Goal: Information Seeking & Learning: Learn about a topic

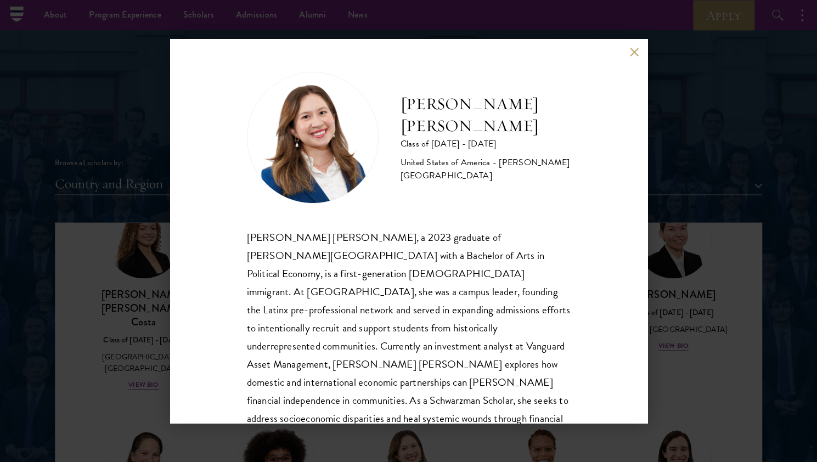
scroll to position [55, 0]
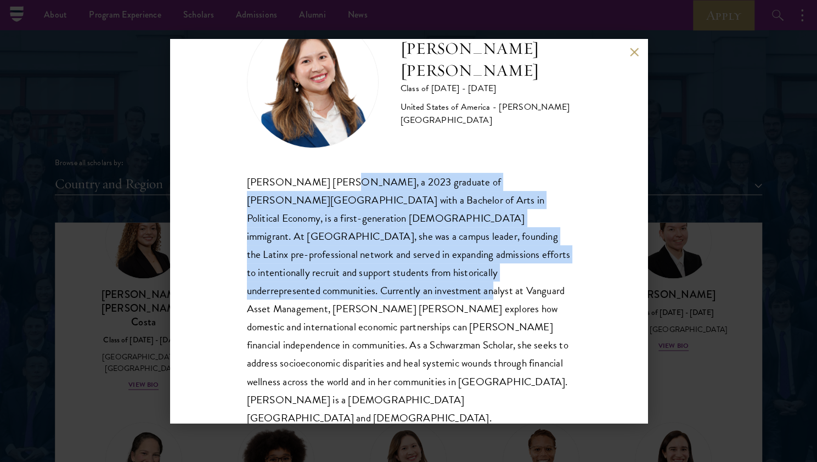
drag, startPoint x: 331, startPoint y: 186, endPoint x: 364, endPoint y: 291, distance: 109.1
click at [364, 291] on div "[PERSON_NAME] [PERSON_NAME], a 2023 graduate of [PERSON_NAME][GEOGRAPHIC_DATA] …" at bounding box center [409, 300] width 324 height 254
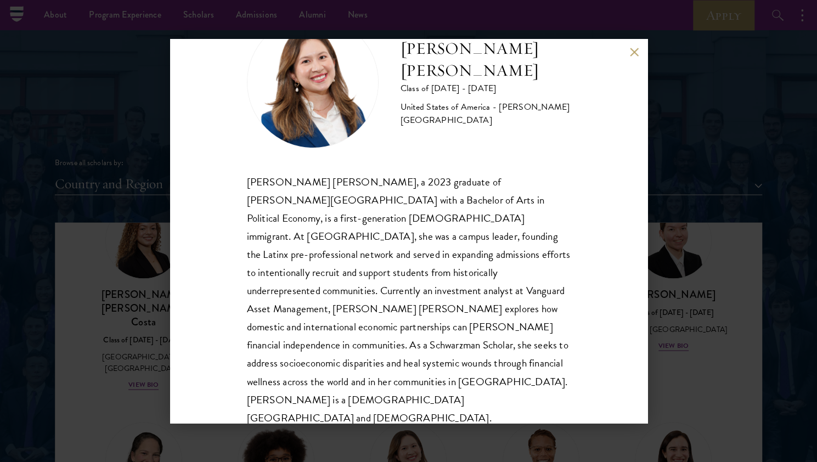
click at [129, 270] on div "[PERSON_NAME] [PERSON_NAME] Class of [DATE] - [DATE] [GEOGRAPHIC_DATA] - [PERSO…" at bounding box center [408, 231] width 817 height 462
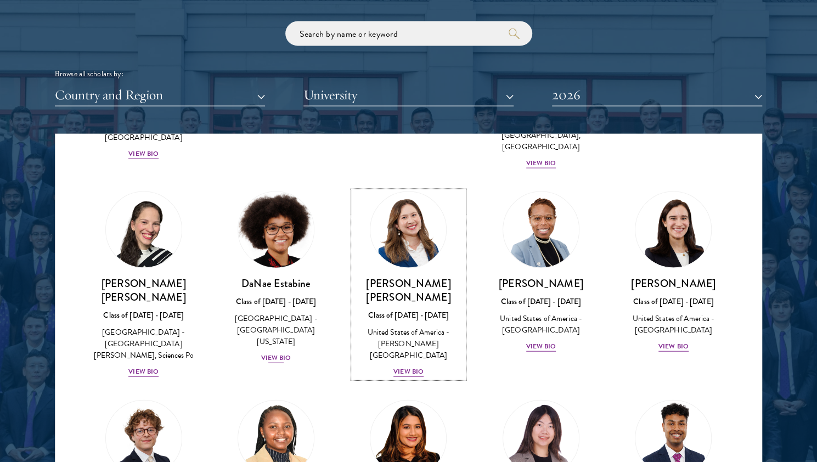
scroll to position [1450, 0]
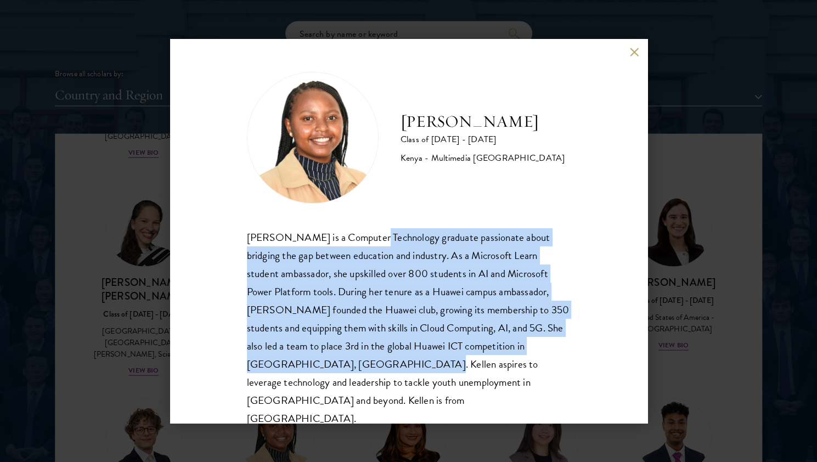
drag, startPoint x: 362, startPoint y: 245, endPoint x: 379, endPoint y: 358, distance: 114.3
click at [379, 358] on div "[PERSON_NAME] is a Computer Technology graduate passionate about bridging the g…" at bounding box center [409, 328] width 324 height 200
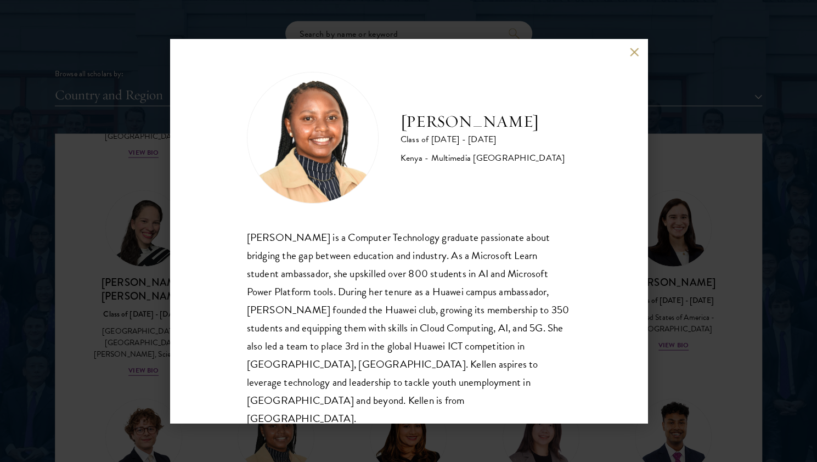
click at [167, 281] on div "[PERSON_NAME] Class of [DATE] - [DATE] [GEOGRAPHIC_DATA] - Multimedia [GEOGRAPH…" at bounding box center [408, 231] width 817 height 462
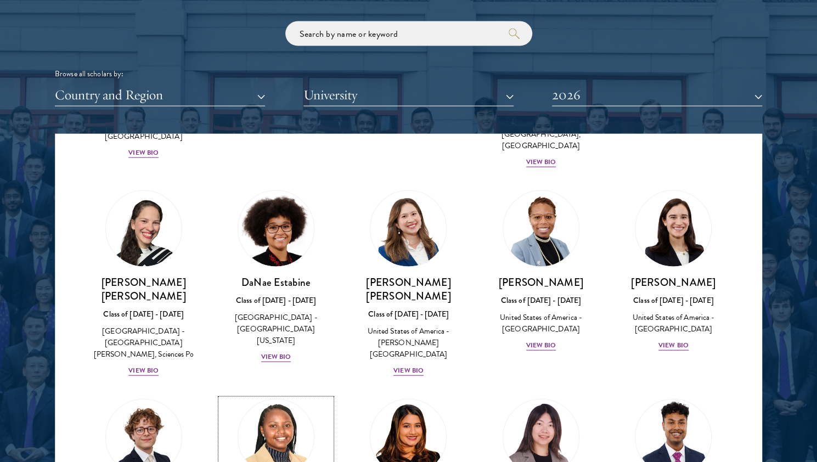
scroll to position [1414, 0]
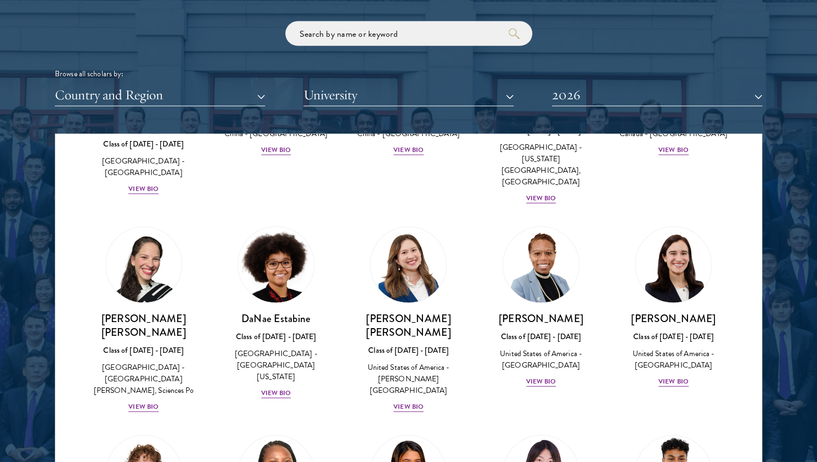
click at [127, 285] on div "[PERSON_NAME] [PERSON_NAME] Class of [DATE] - [DATE] [GEOGRAPHIC_DATA] - [GEOGR…" at bounding box center [143, 320] width 132 height 208
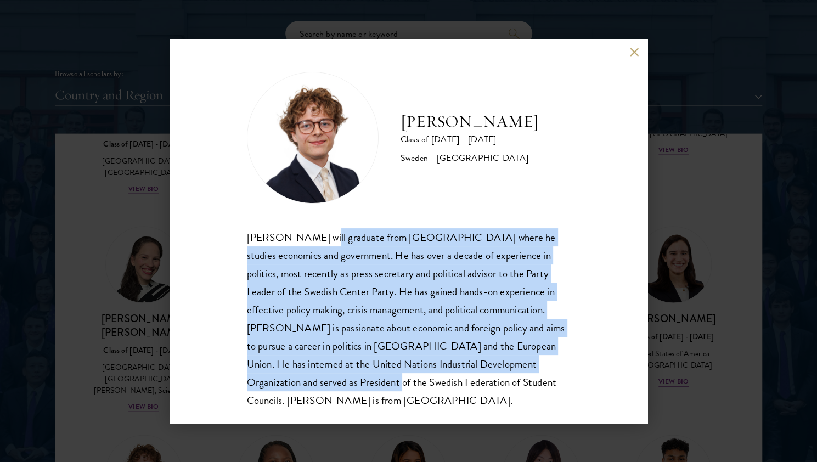
scroll to position [1, 0]
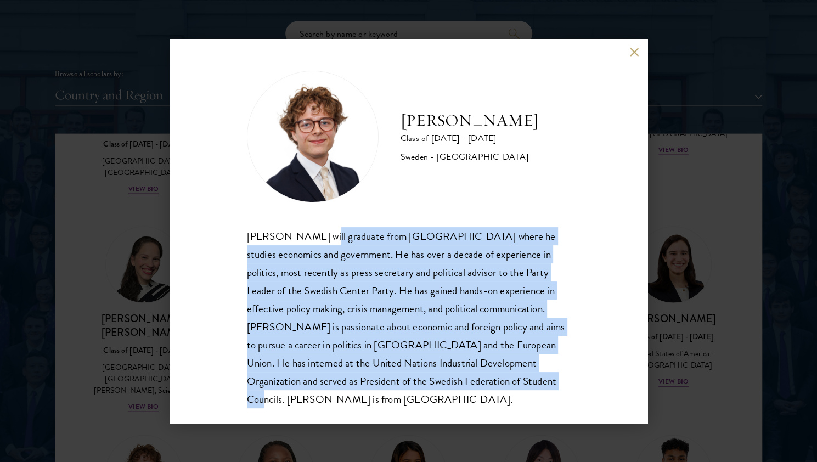
drag, startPoint x: 314, startPoint y: 235, endPoint x: 539, endPoint y: 375, distance: 264.3
click at [403, 375] on div "[PERSON_NAME] will graduate from [GEOGRAPHIC_DATA] where he studies economics a…" at bounding box center [409, 317] width 324 height 181
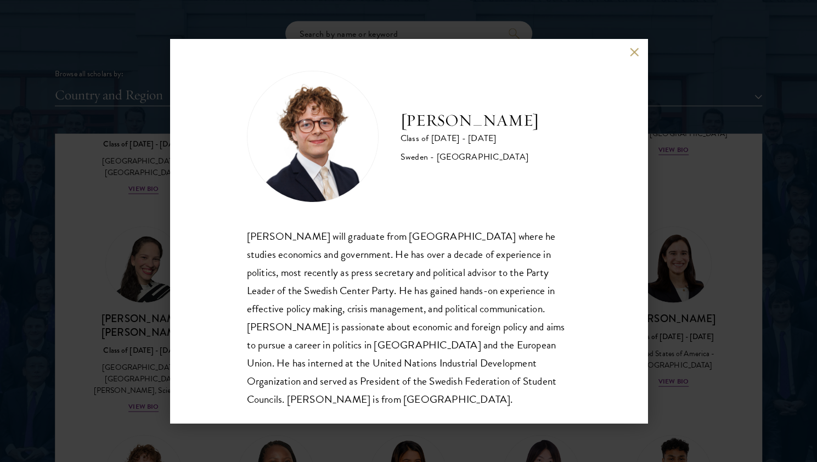
click at [90, 282] on div "[PERSON_NAME] Class of [DATE] - [DATE] [GEOGRAPHIC_DATA] - [GEOGRAPHIC_DATA] [P…" at bounding box center [408, 231] width 817 height 462
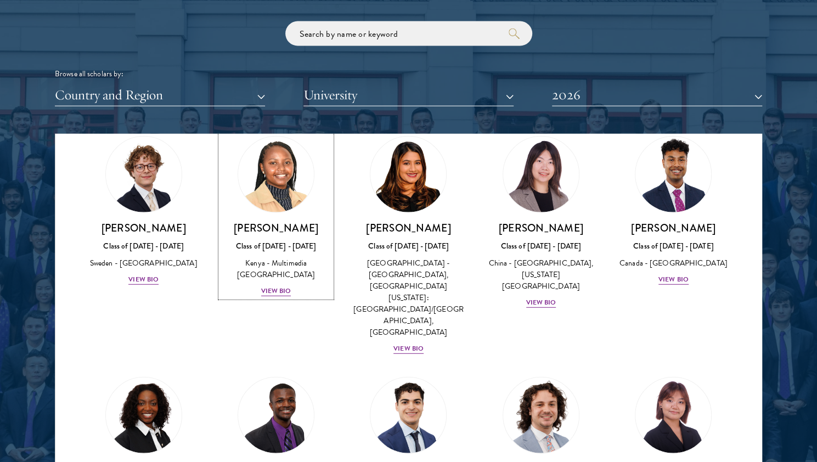
scroll to position [1713, 0]
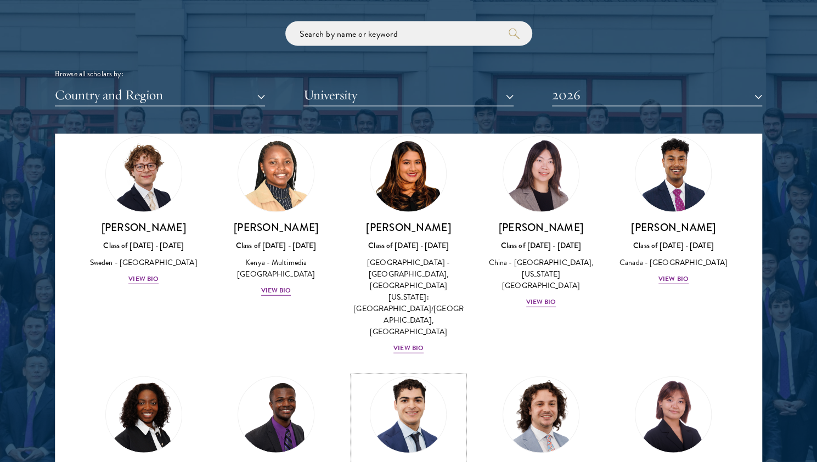
click at [401, 461] on h3 "[PERSON_NAME]" at bounding box center [408, 468] width 110 height 14
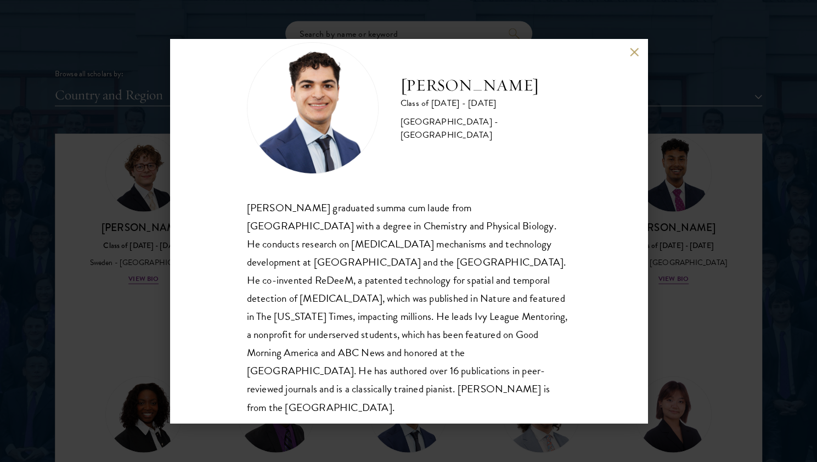
scroll to position [37, 0]
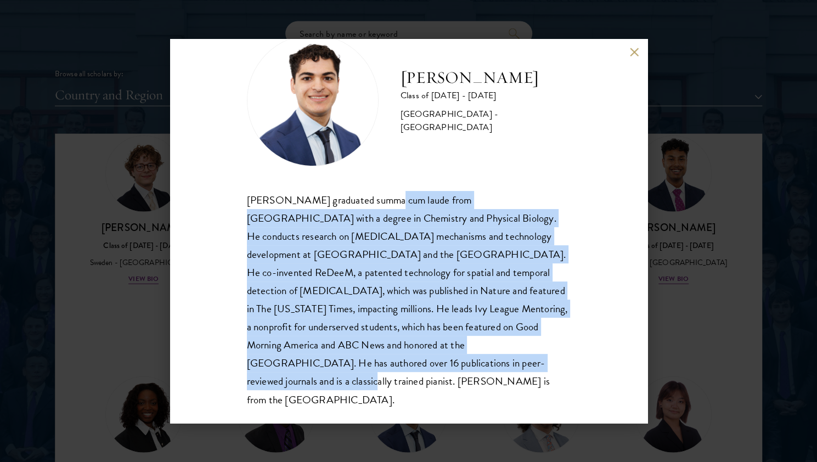
drag, startPoint x: 384, startPoint y: 209, endPoint x: 470, endPoint y: 368, distance: 180.8
click at [403, 368] on div "[PERSON_NAME] graduated summa cum laude from [GEOGRAPHIC_DATA] with a degree in…" at bounding box center [409, 300] width 324 height 218
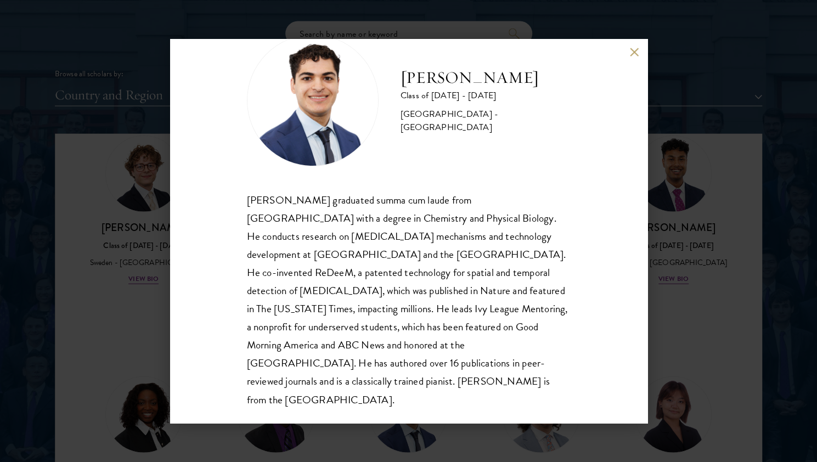
click at [403, 336] on div "[PERSON_NAME] Class of [DATE] - [DATE] [GEOGRAPHIC_DATA] - [GEOGRAPHIC_DATA] [P…" at bounding box center [408, 231] width 817 height 462
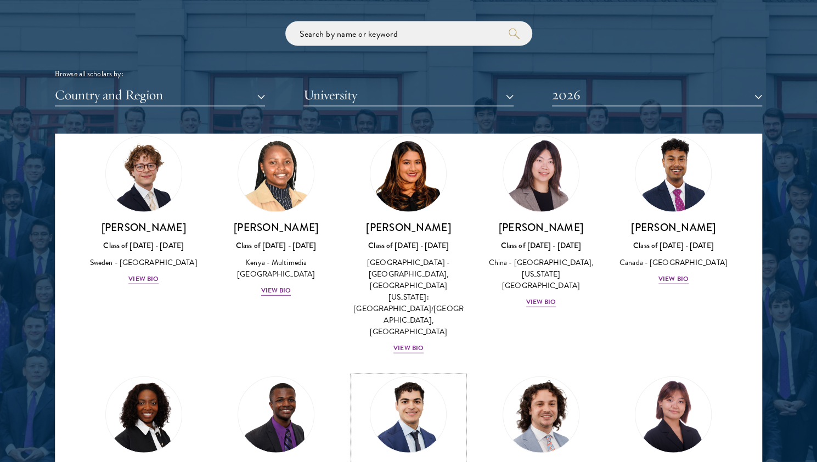
scroll to position [1715, 0]
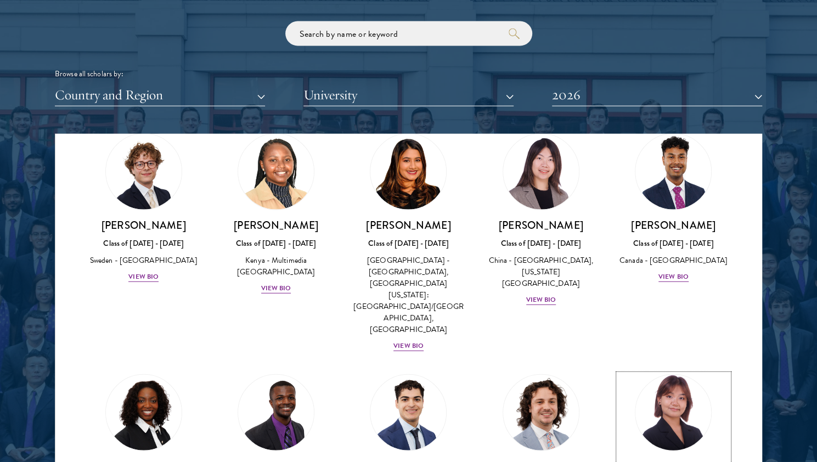
click at [403, 459] on h3 "[PERSON_NAME]" at bounding box center [673, 466] width 110 height 14
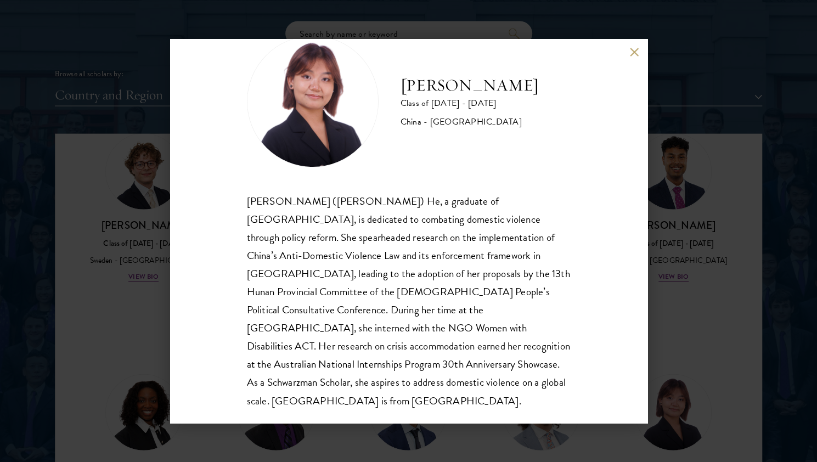
scroll to position [37, 0]
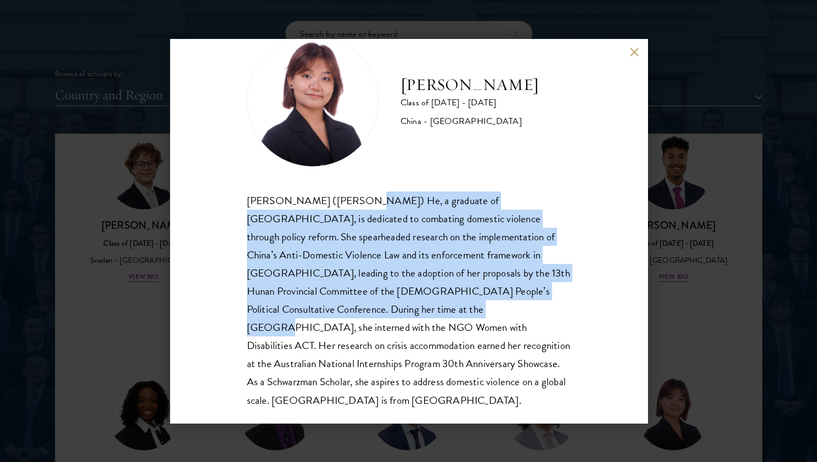
drag, startPoint x: 344, startPoint y: 195, endPoint x: 355, endPoint y: 309, distance: 114.0
click at [355, 309] on div "[PERSON_NAME] ([PERSON_NAME]) He, a graduate of [GEOGRAPHIC_DATA], is dedicated…" at bounding box center [409, 300] width 324 height 218
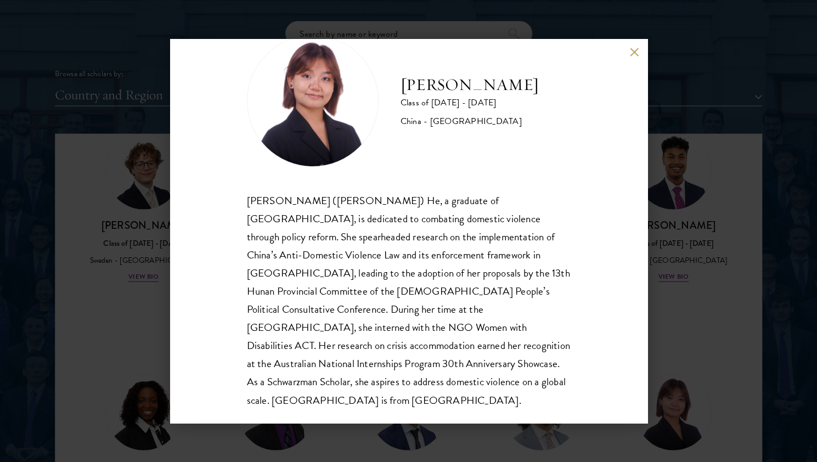
click at [99, 307] on div "[PERSON_NAME] Class of [DATE] - [DATE] [GEOGRAPHIC_DATA] - [GEOGRAPHIC_DATA] [P…" at bounding box center [408, 231] width 817 height 462
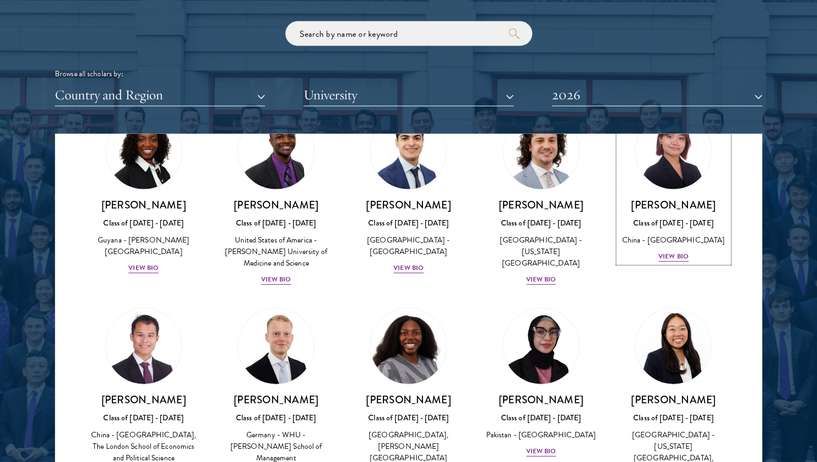
scroll to position [1978, 0]
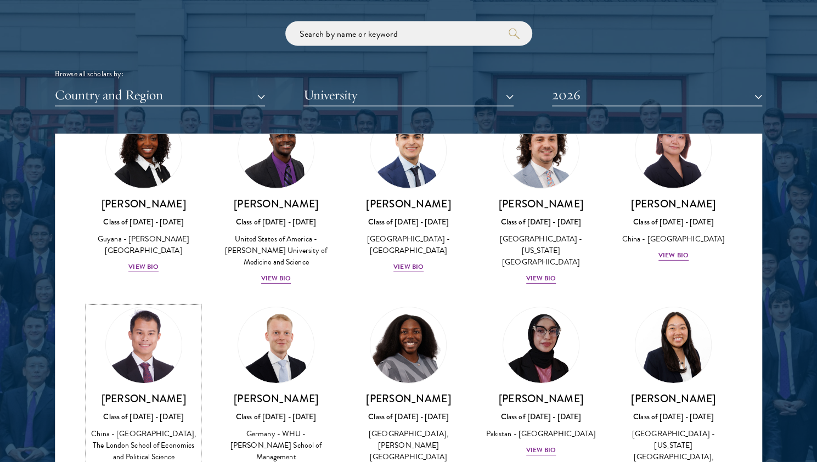
click at [166, 428] on div "China - [GEOGRAPHIC_DATA], The London School of Economics and Political Science" at bounding box center [143, 445] width 110 height 35
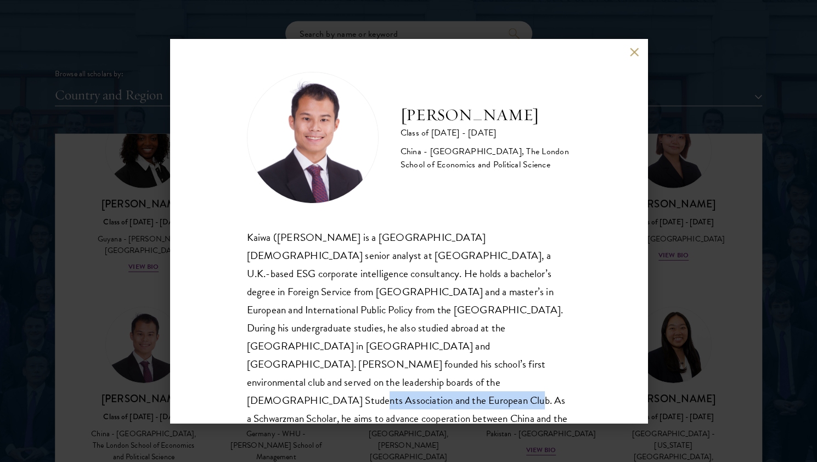
drag, startPoint x: 523, startPoint y: 364, endPoint x: 381, endPoint y: 377, distance: 143.2
click at [381, 377] on div "Kaiwa ([PERSON_NAME] is a [GEOGRAPHIC_DATA][DEMOGRAPHIC_DATA] senior analyst at…" at bounding box center [409, 346] width 324 height 236
copy div "As a Schwarzman Scholar, he aims to"
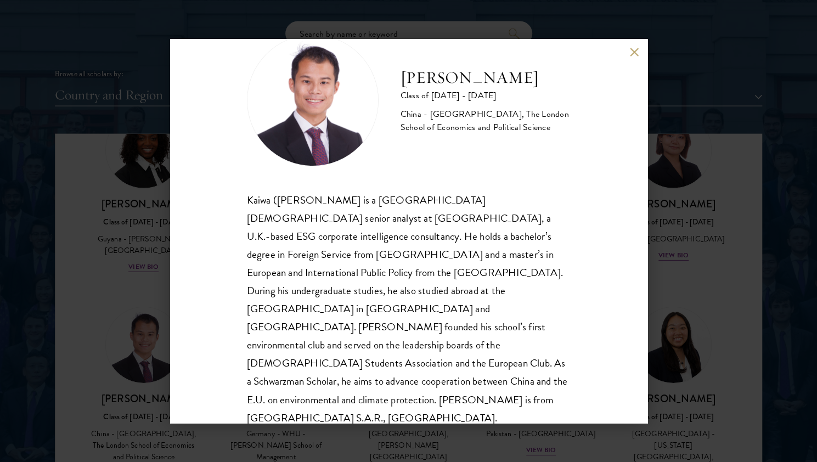
click at [389, 322] on div "Kaiwa ([PERSON_NAME] is a [GEOGRAPHIC_DATA][DEMOGRAPHIC_DATA] senior analyst at…" at bounding box center [409, 309] width 324 height 236
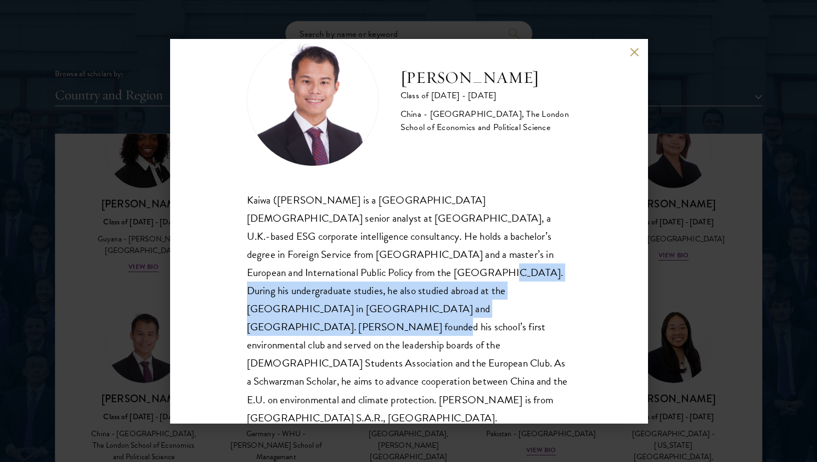
drag, startPoint x: 338, startPoint y: 279, endPoint x: 377, endPoint y: 310, distance: 49.6
click at [377, 310] on div "Kaiwa ([PERSON_NAME] is a [GEOGRAPHIC_DATA][DEMOGRAPHIC_DATA] senior analyst at…" at bounding box center [409, 309] width 324 height 236
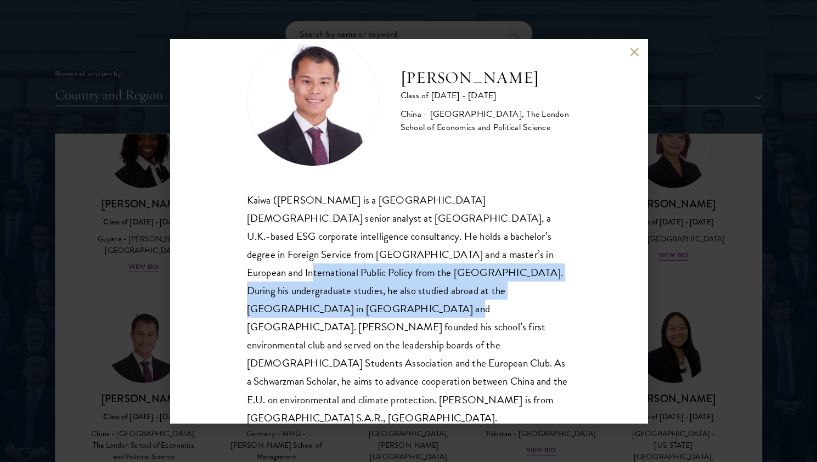
drag, startPoint x: 423, startPoint y: 258, endPoint x: 509, endPoint y: 293, distance: 92.5
click at [403, 293] on div "Kaiwa ([PERSON_NAME] is a [GEOGRAPHIC_DATA][DEMOGRAPHIC_DATA] senior analyst at…" at bounding box center [409, 309] width 324 height 236
click at [370, 264] on div "Kaiwa ([PERSON_NAME] is a [GEOGRAPHIC_DATA][DEMOGRAPHIC_DATA] senior analyst at…" at bounding box center [409, 309] width 324 height 236
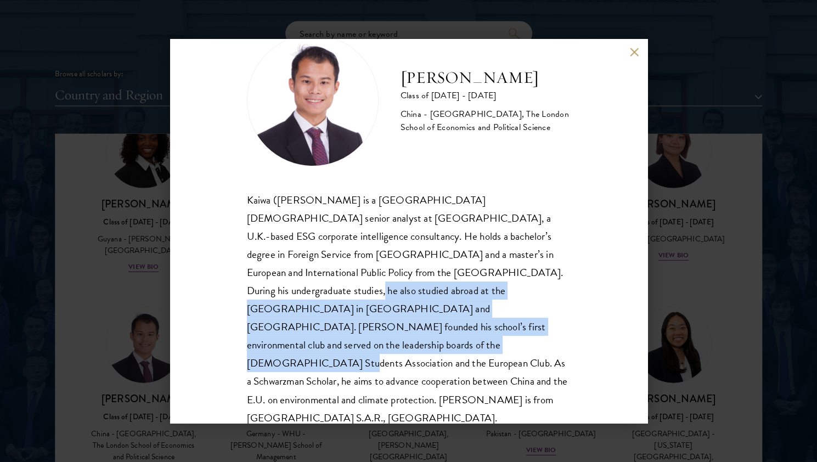
drag, startPoint x: 512, startPoint y: 279, endPoint x: 519, endPoint y: 323, distance: 44.4
click at [403, 323] on div "Kaiwa ([PERSON_NAME] is a [GEOGRAPHIC_DATA][DEMOGRAPHIC_DATA] senior analyst at…" at bounding box center [409, 309] width 324 height 236
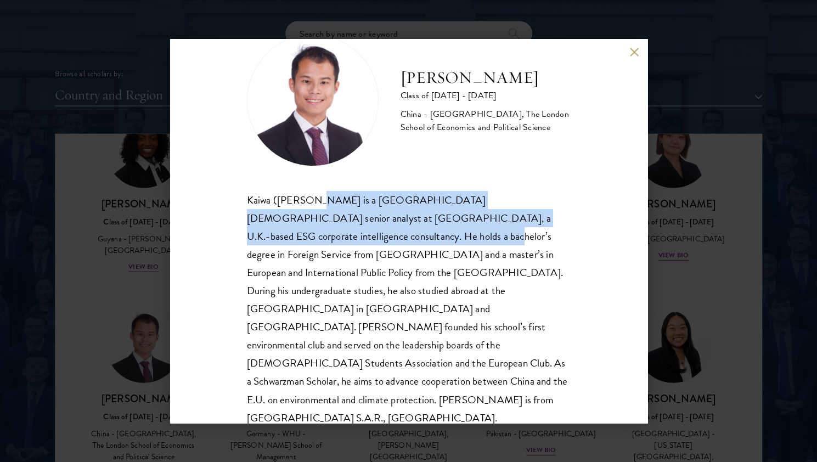
drag, startPoint x: 316, startPoint y: 201, endPoint x: 345, endPoint y: 231, distance: 41.9
click at [345, 231] on div "Kaiwa ([PERSON_NAME] is a [GEOGRAPHIC_DATA][DEMOGRAPHIC_DATA] senior analyst at…" at bounding box center [409, 309] width 324 height 236
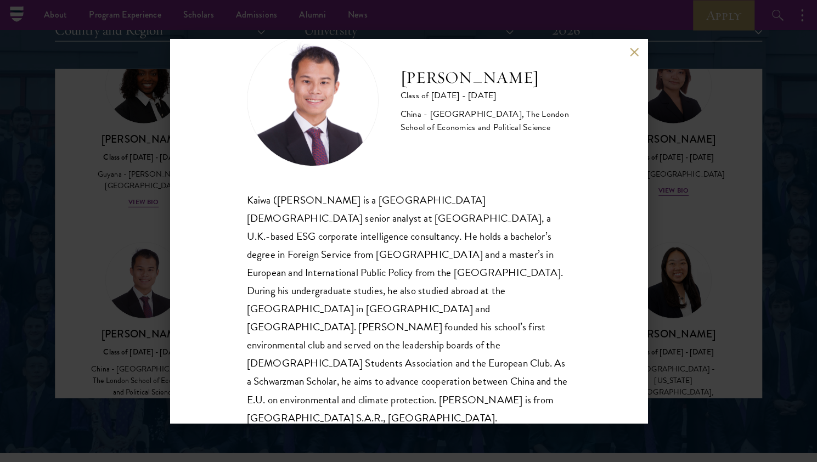
scroll to position [1383, 0]
